Goal: Find specific page/section: Find specific page/section

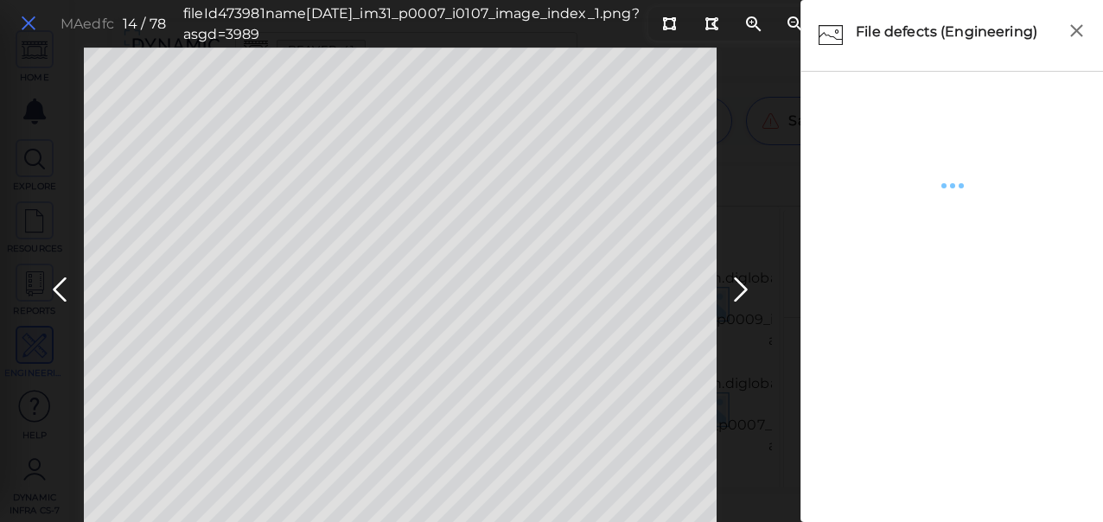
click at [32, 18] on icon at bounding box center [28, 23] width 19 height 23
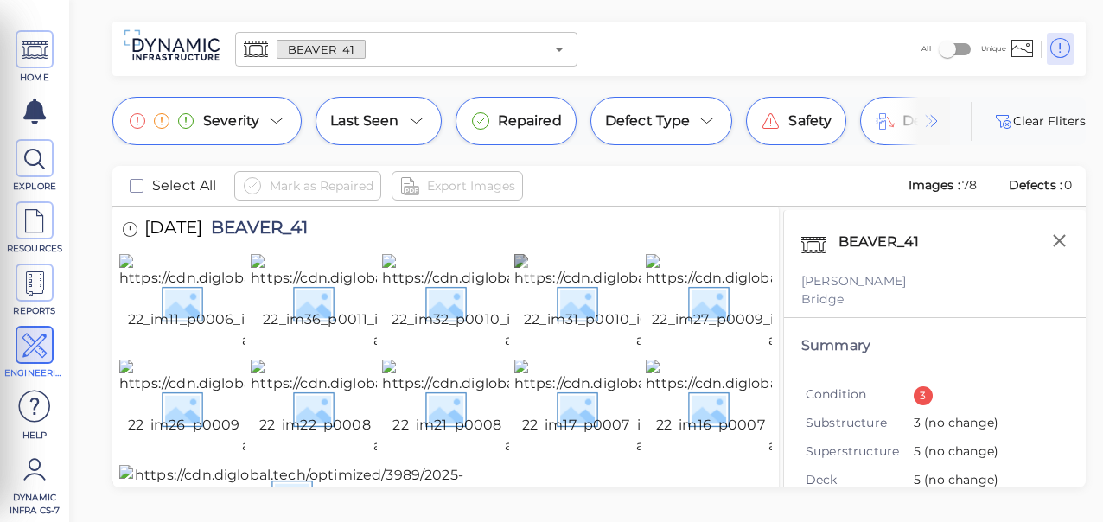
click at [573, 332] on img at bounding box center [674, 302] width 321 height 97
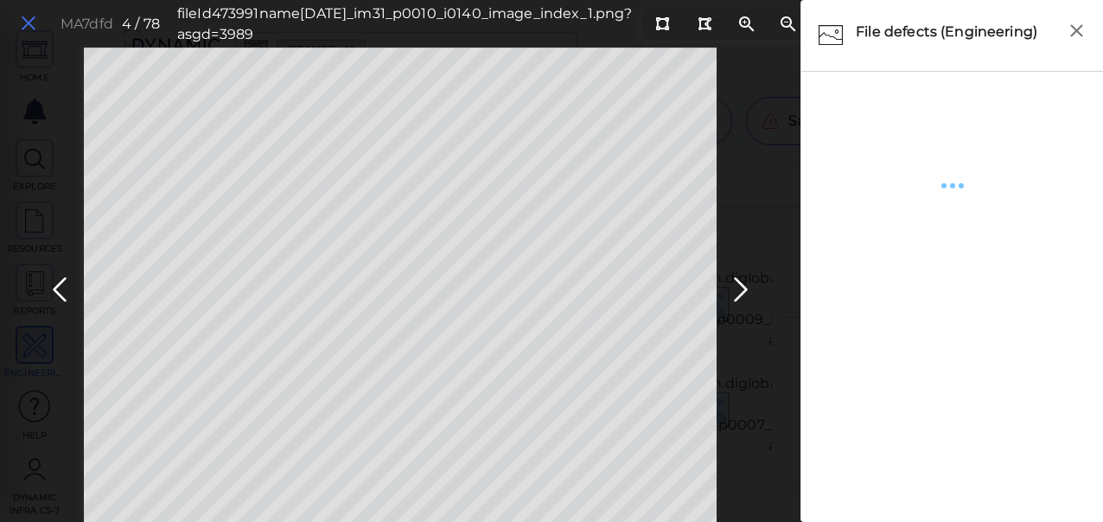
click at [28, 19] on icon at bounding box center [28, 23] width 19 height 23
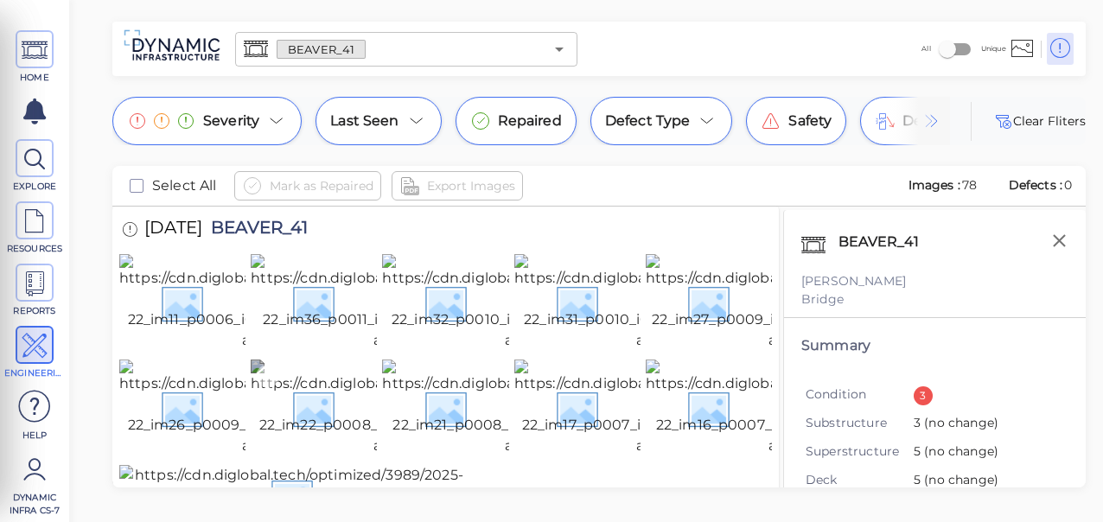
click at [328, 423] on img at bounding box center [411, 407] width 321 height 97
